Goal: Task Accomplishment & Management: Use online tool/utility

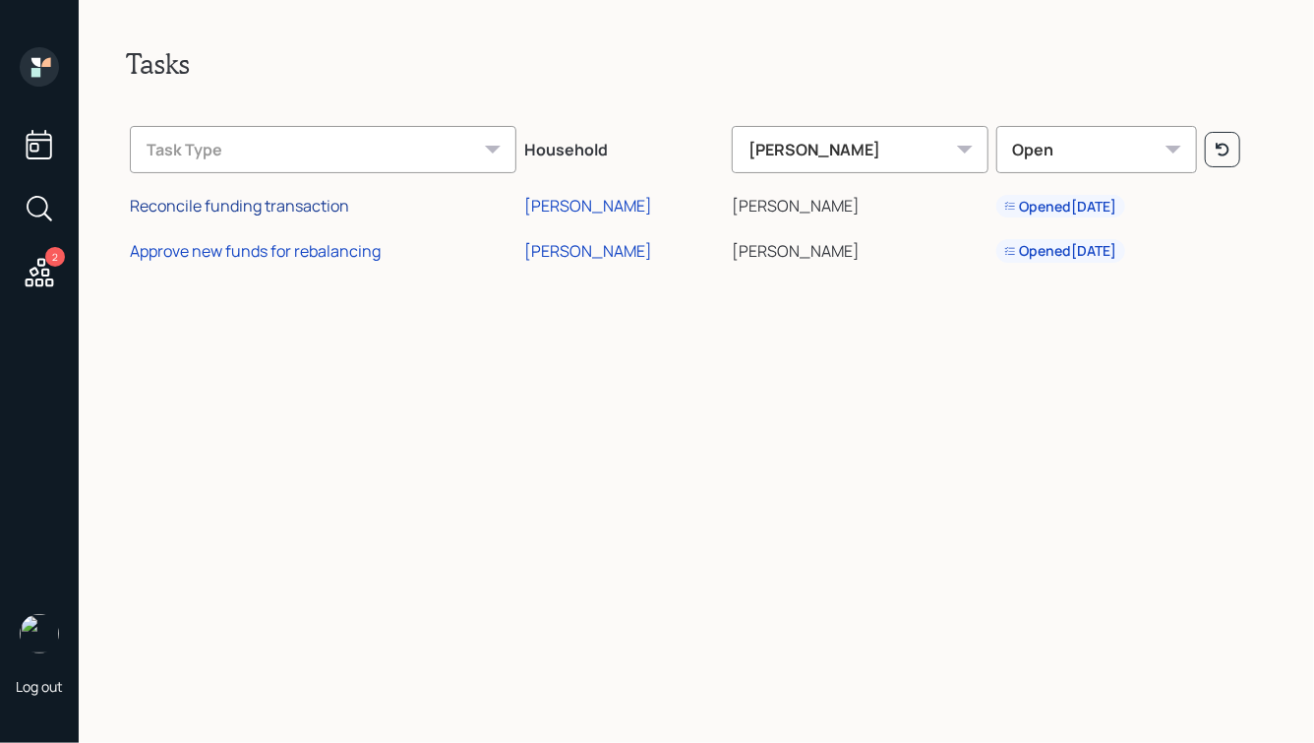
click at [254, 207] on div "Reconcile funding transaction" at bounding box center [239, 206] width 219 height 22
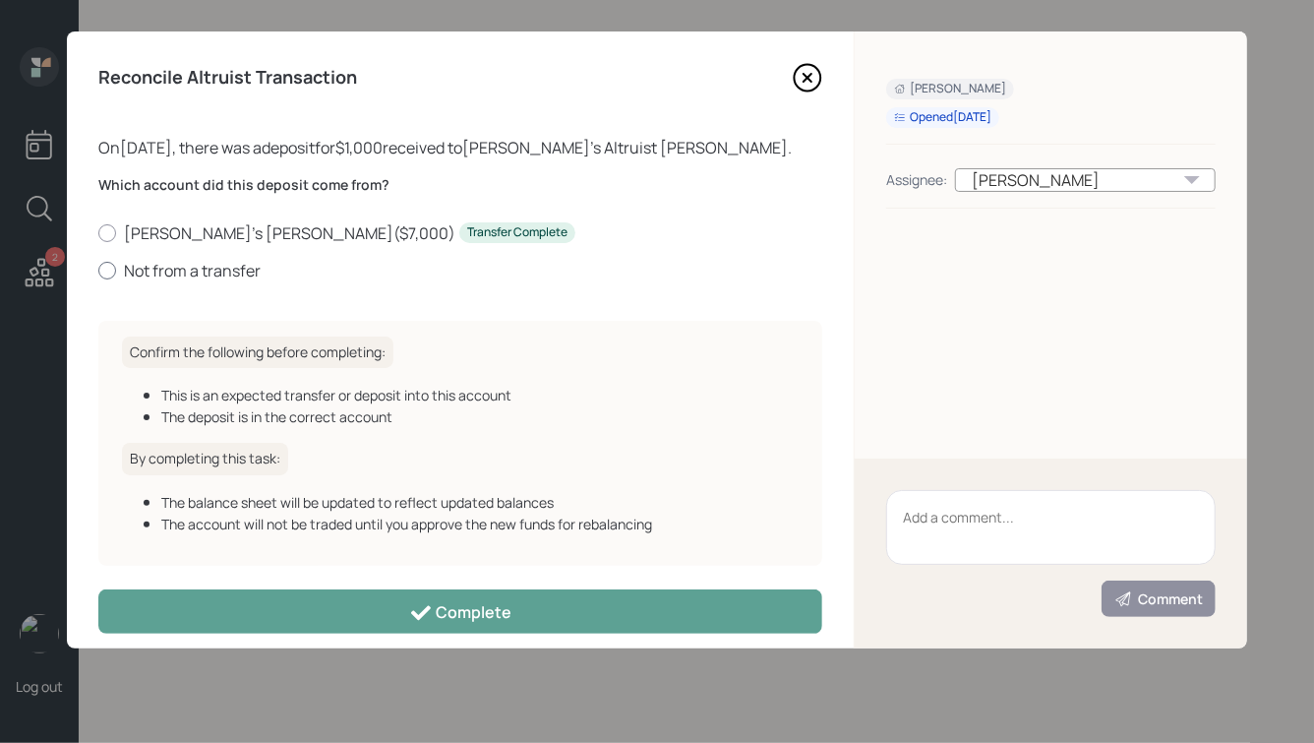
scroll to position [19, 0]
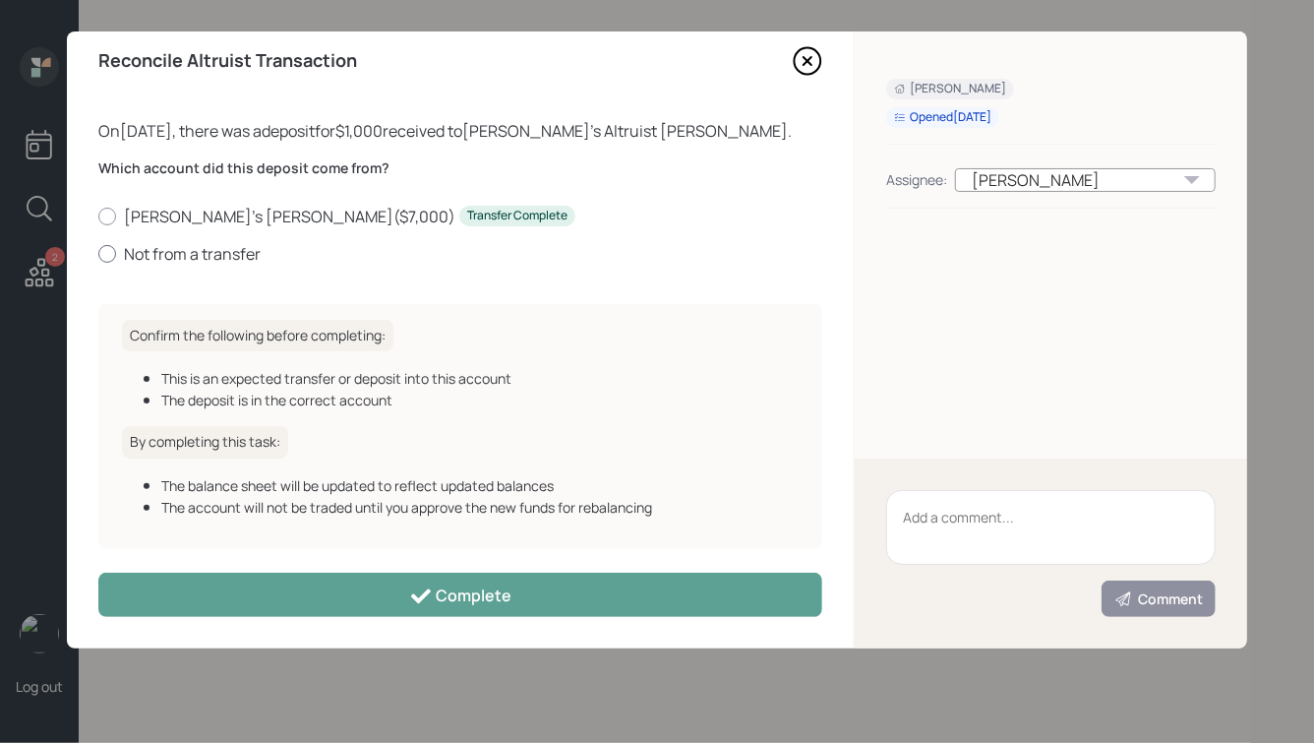
click at [153, 253] on label "Not from a transfer" at bounding box center [460, 254] width 724 height 22
click at [98, 253] on input "Not from a transfer" at bounding box center [97, 253] width 1 height 1
radio input "true"
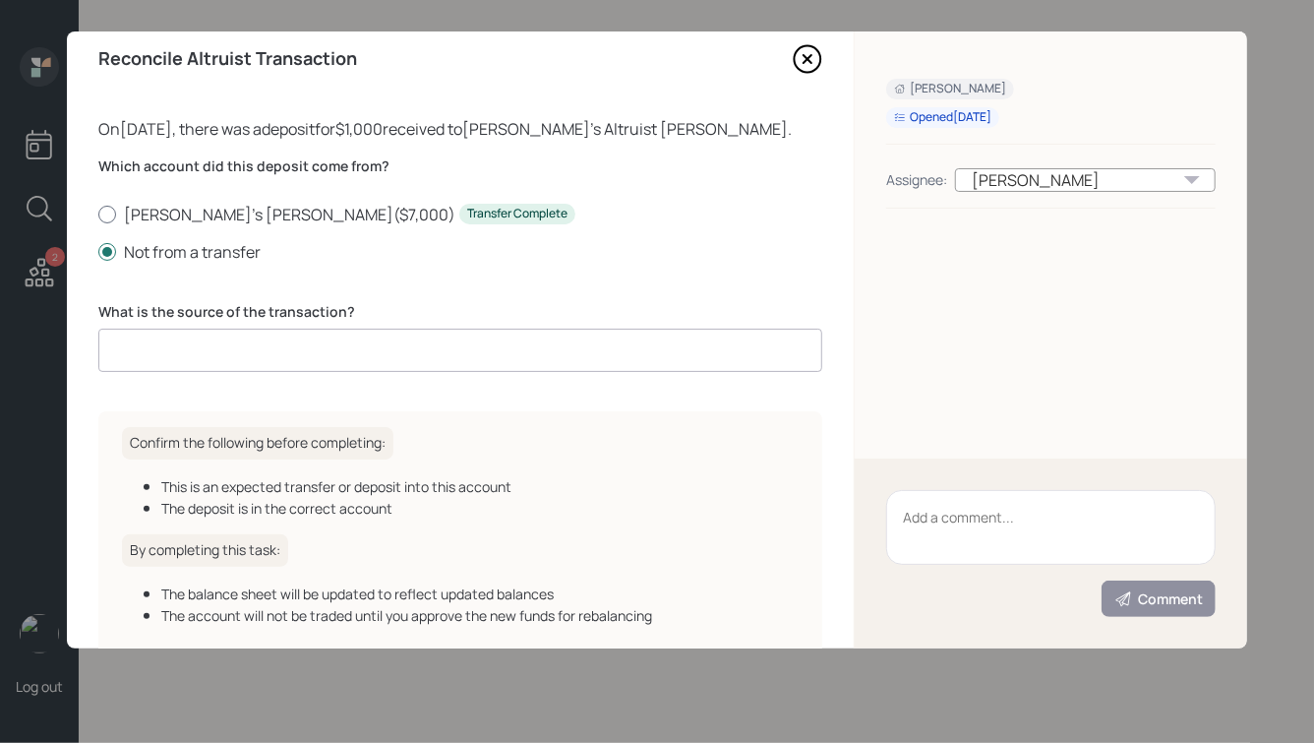
click at [182, 213] on label "[PERSON_NAME]'s [PERSON_NAME] ( $7,000 ) Transfer Complete" at bounding box center [460, 215] width 724 height 22
click at [98, 213] on input "[PERSON_NAME]'s [PERSON_NAME] ( $7,000 ) Transfer Complete" at bounding box center [97, 213] width 1 height 1
radio input "true"
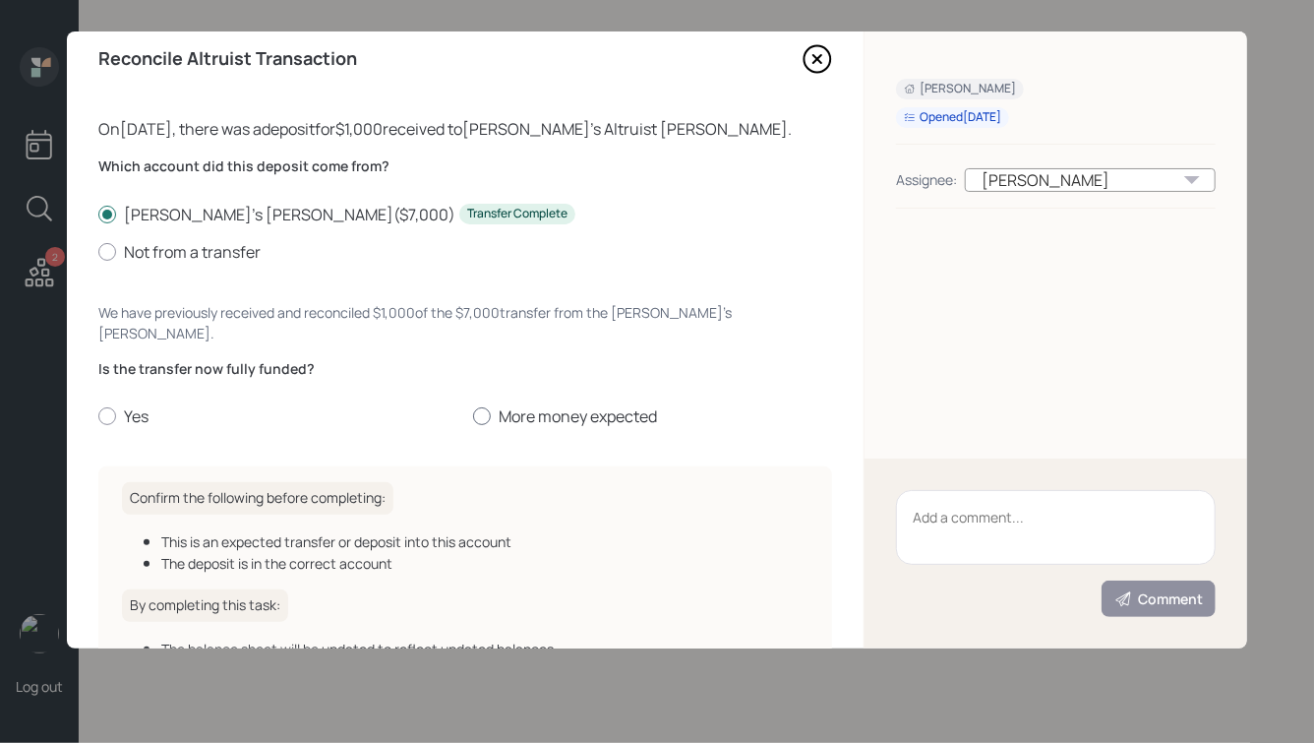
click at [477, 407] on div at bounding box center [482, 416] width 18 height 18
click at [473, 416] on input "More money expected" at bounding box center [472, 416] width 1 height 1
radio input "true"
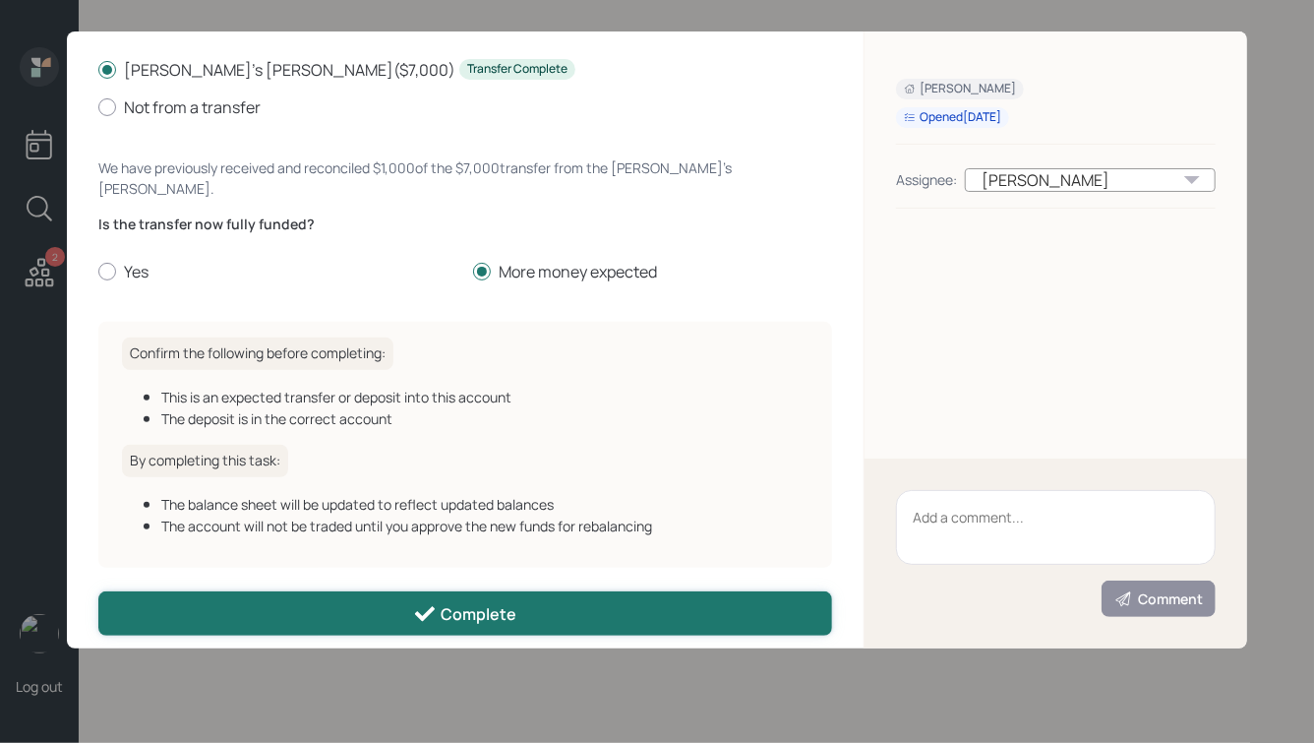
click at [470, 602] on div "Complete" at bounding box center [464, 614] width 103 height 24
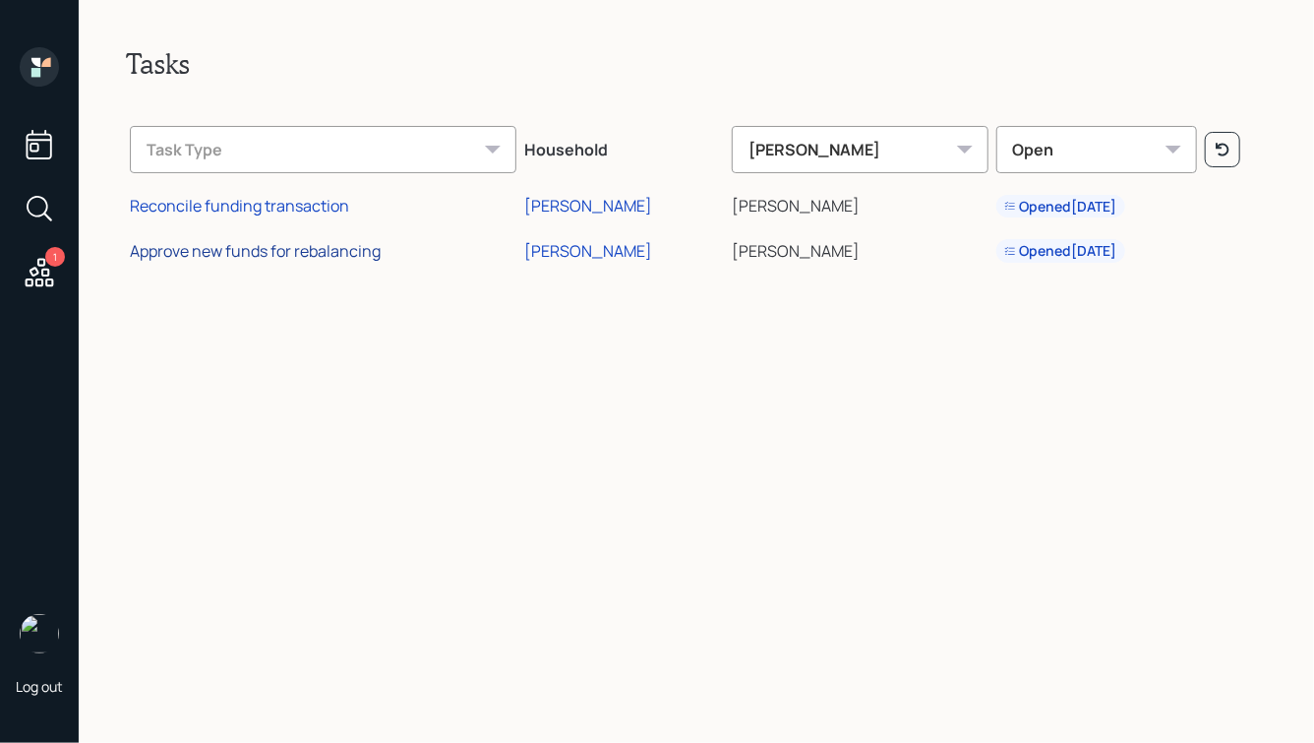
click at [233, 253] on div "Approve new funds for rebalancing" at bounding box center [255, 251] width 251 height 22
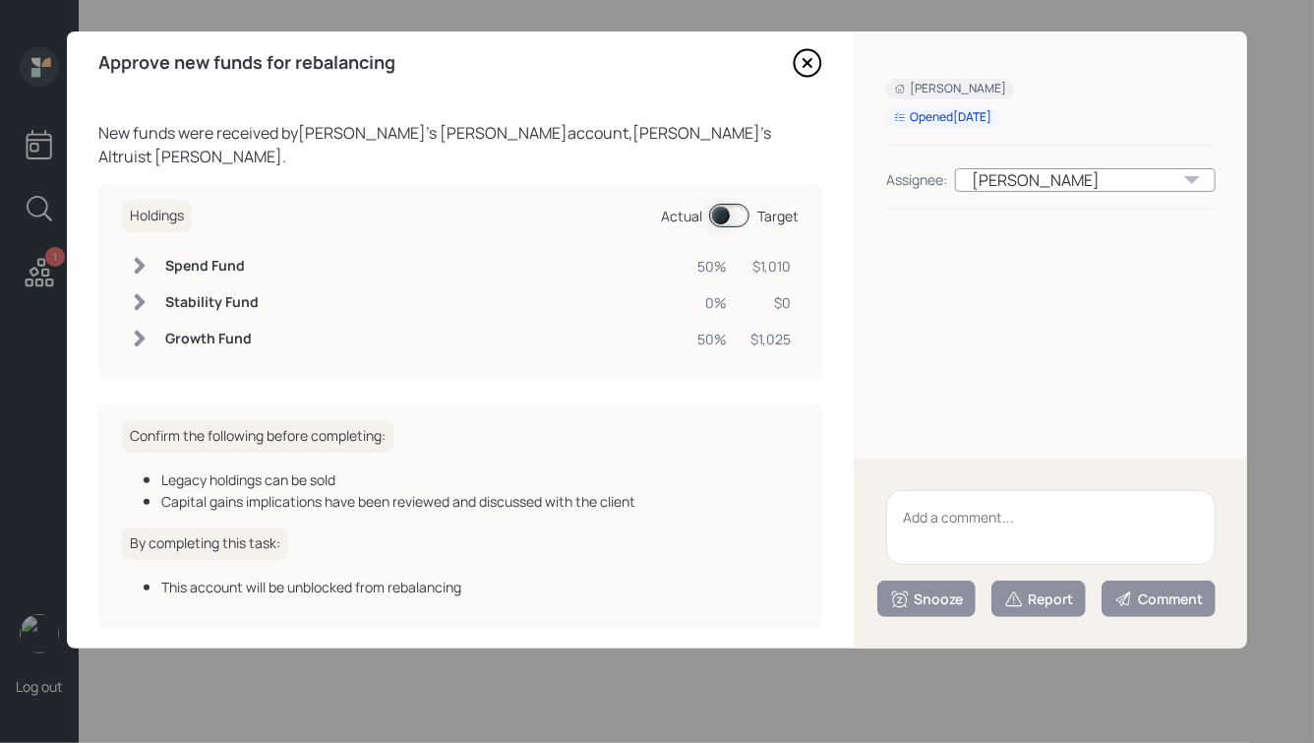
scroll to position [10, 0]
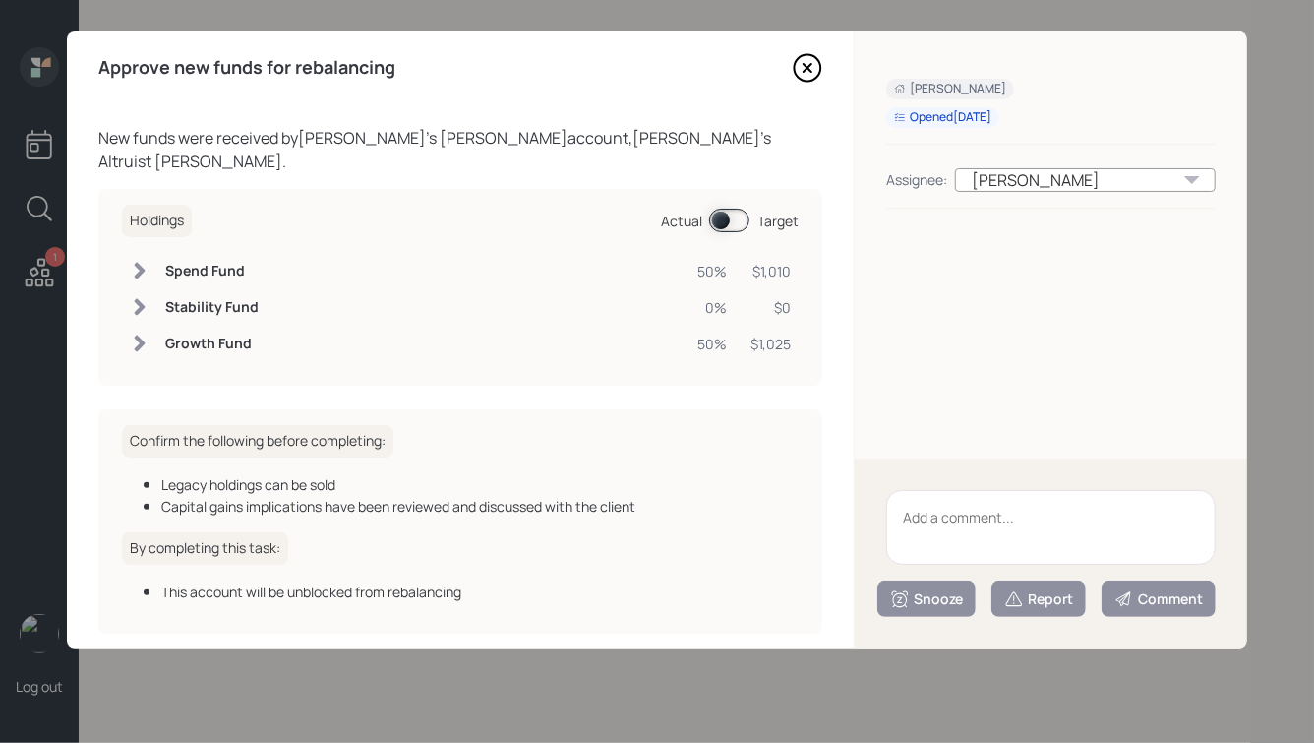
click at [721, 209] on span at bounding box center [729, 221] width 40 height 24
click at [733, 209] on span at bounding box center [729, 221] width 40 height 24
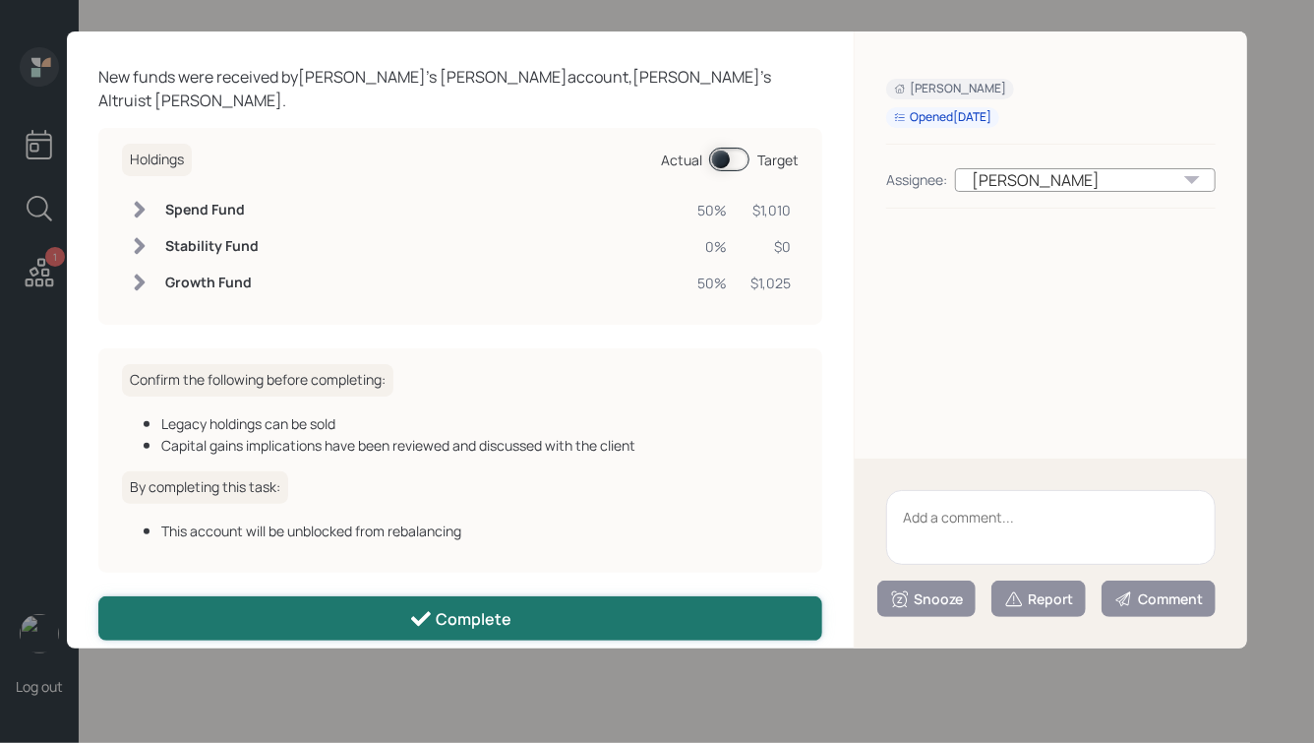
click at [431, 596] on button "Complete" at bounding box center [460, 618] width 724 height 44
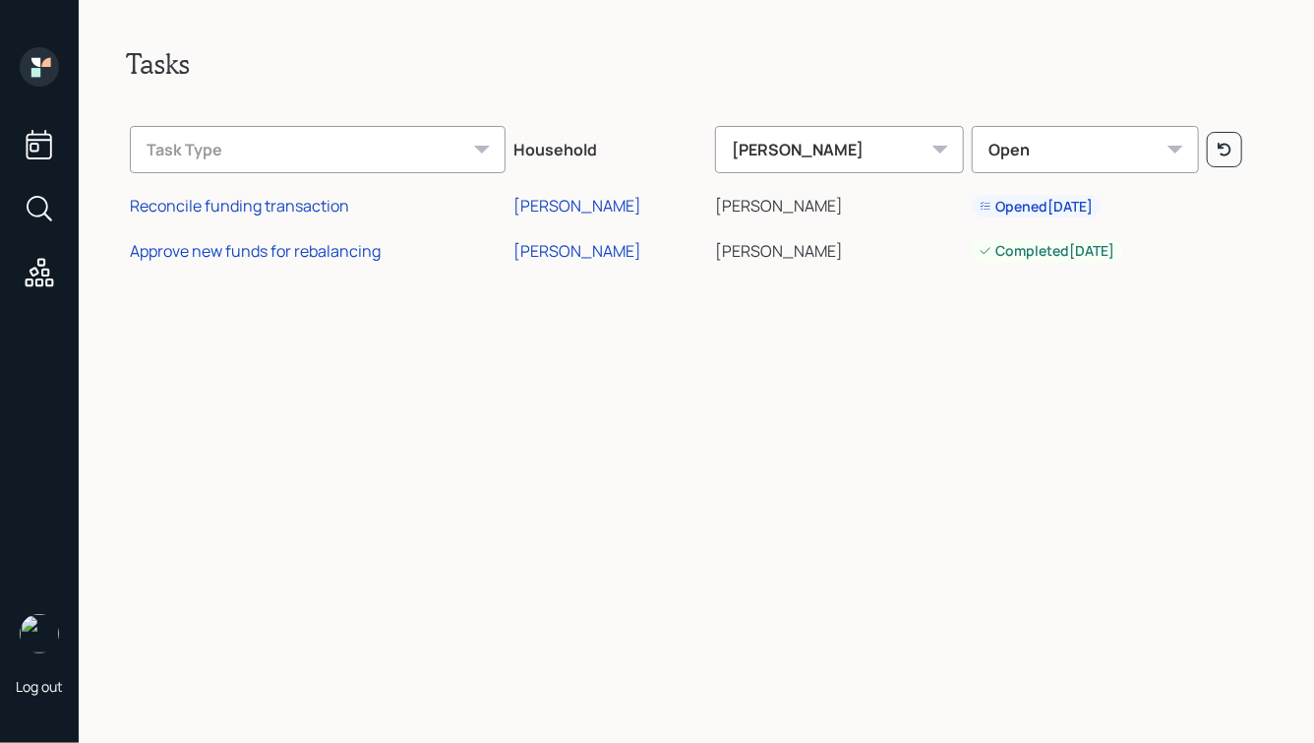
click at [27, 267] on icon at bounding box center [39, 272] width 35 height 35
click at [44, 220] on icon at bounding box center [39, 208] width 35 height 35
click at [31, 127] on div "account switcher Search clients... current household Copy Household Link Genera…" at bounding box center [657, 371] width 1314 height 743
click at [34, 144] on icon at bounding box center [40, 145] width 26 height 30
